Goal: Transaction & Acquisition: Download file/media

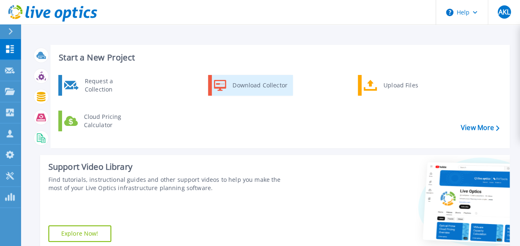
click at [223, 90] on icon at bounding box center [220, 85] width 12 height 12
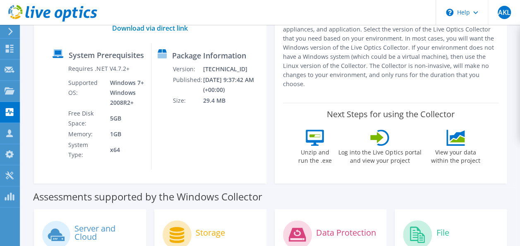
scroll to position [53, 0]
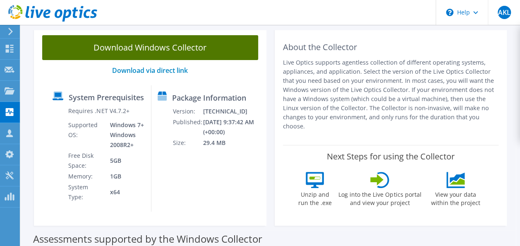
click at [207, 43] on link "Download Windows Collector" at bounding box center [150, 47] width 216 height 25
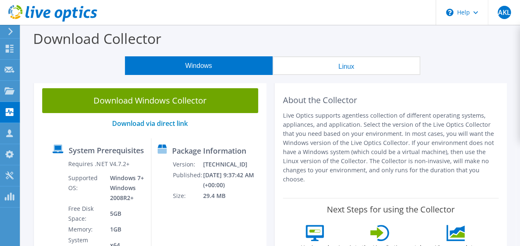
click at [306, 66] on button "Linux" at bounding box center [347, 65] width 148 height 19
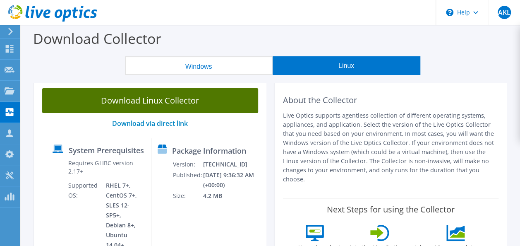
click at [211, 92] on link "Download Linux Collector" at bounding box center [150, 100] width 216 height 25
